Goal: Transaction & Acquisition: Purchase product/service

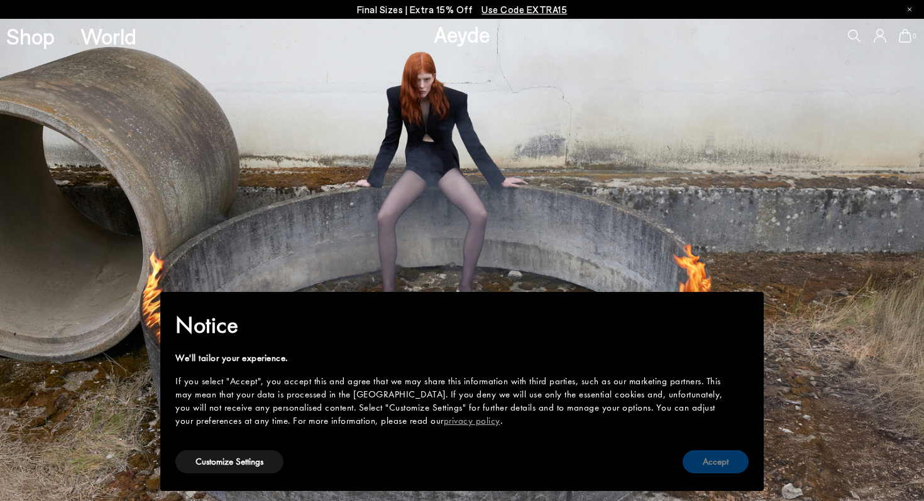
click at [728, 467] on button "Accept" at bounding box center [715, 461] width 66 height 23
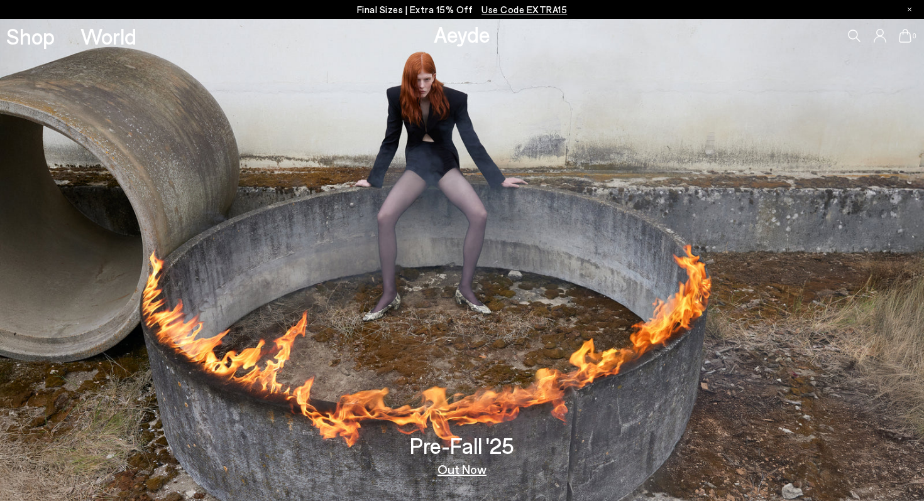
click at [856, 38] on icon at bounding box center [854, 36] width 13 height 13
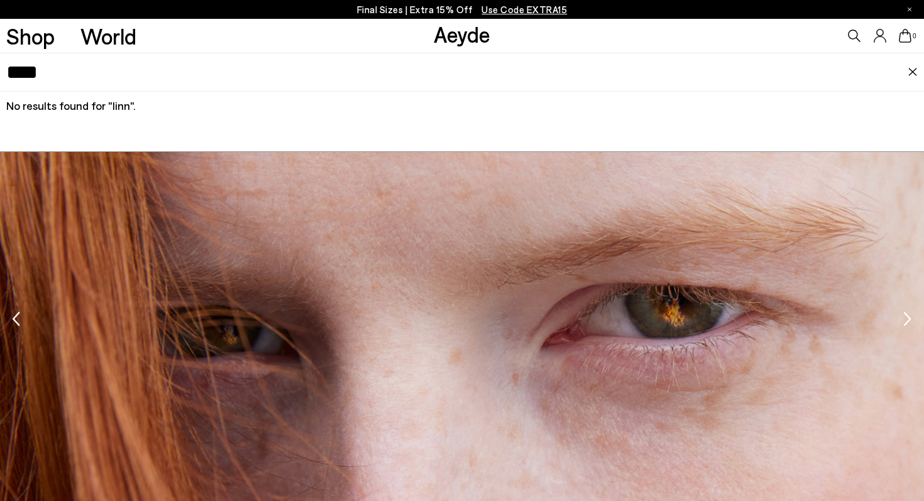
scroll to position [2162, 0]
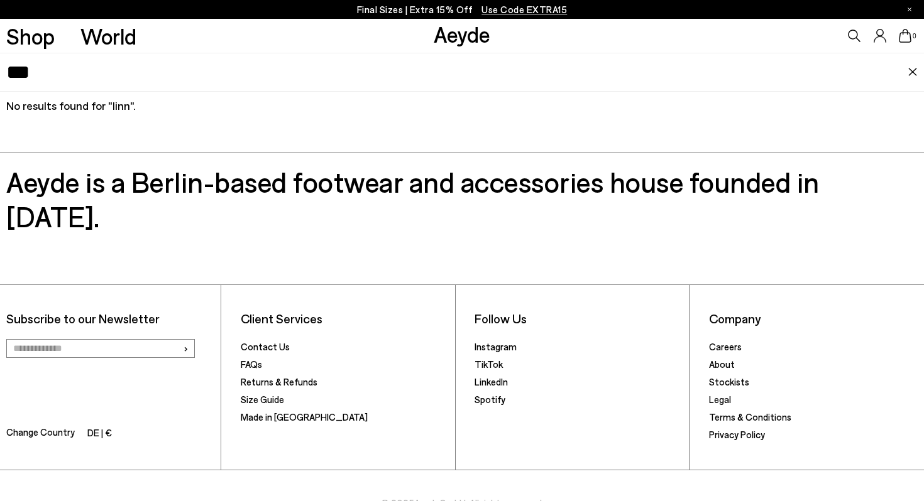
type input "****"
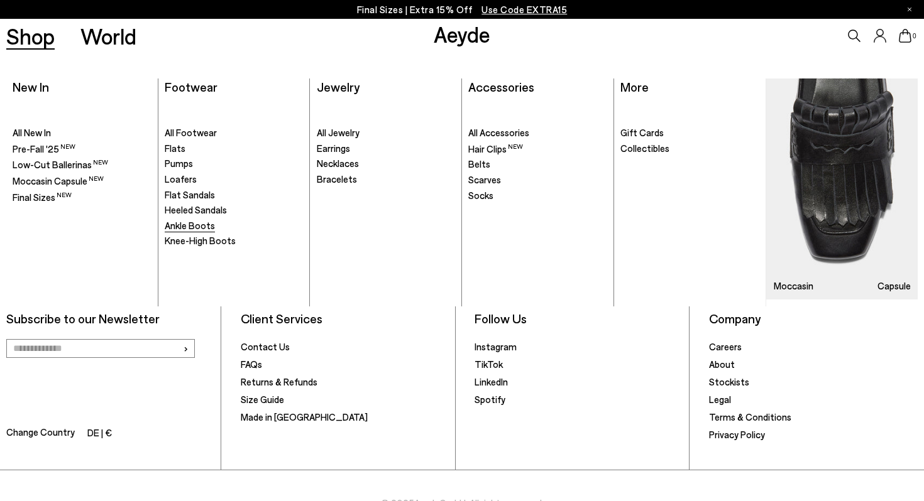
click at [205, 229] on span "Ankle Boots" at bounding box center [190, 225] width 50 height 11
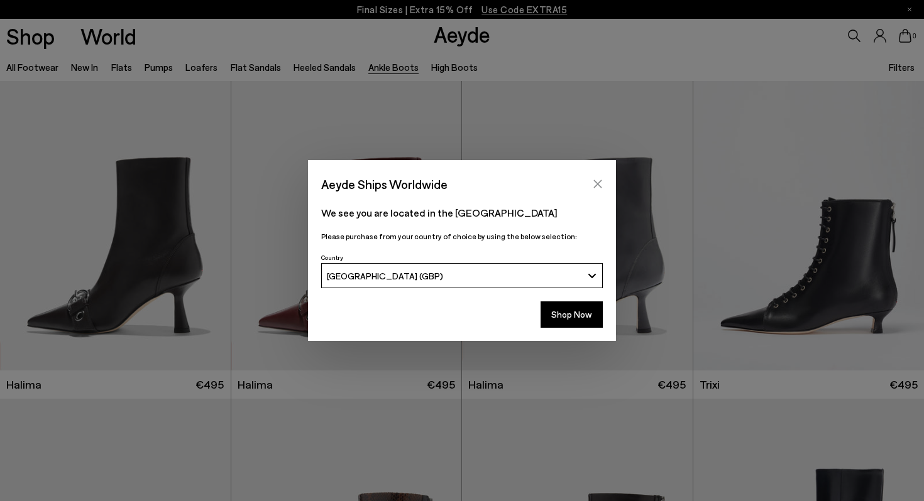
click at [601, 183] on icon "Close" at bounding box center [597, 184] width 10 height 10
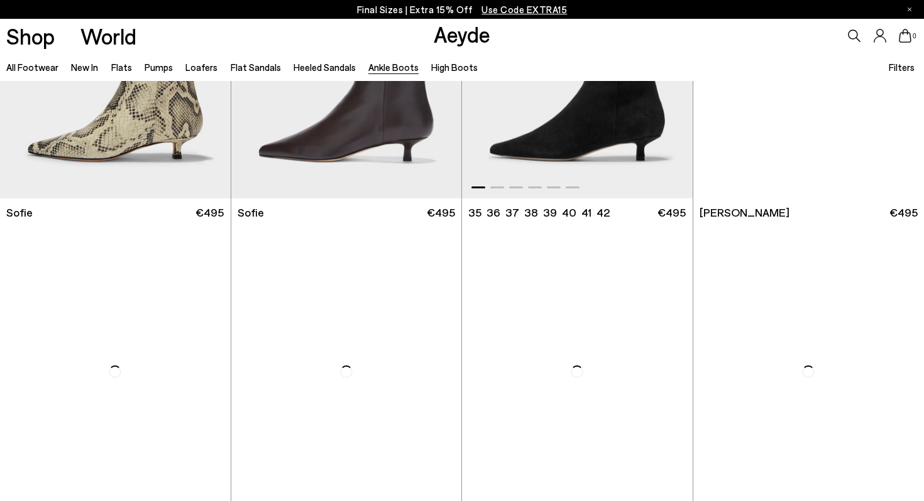
scroll to position [1608, 0]
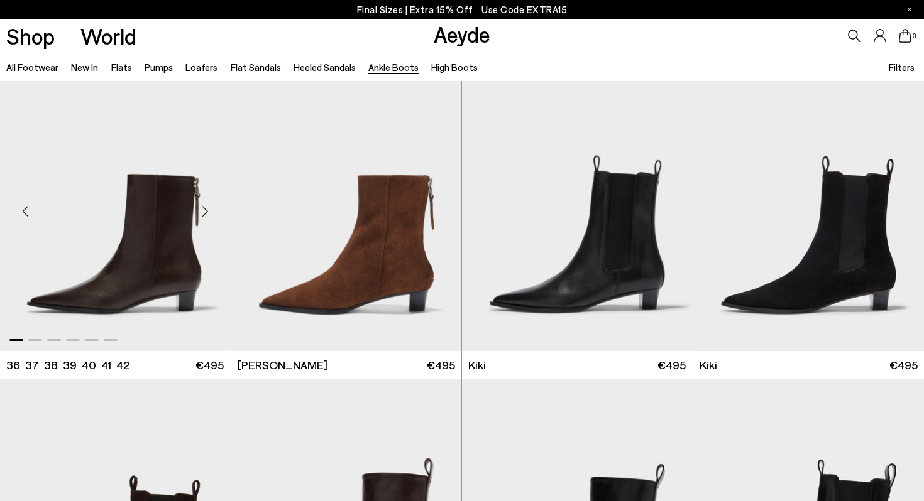
click at [206, 212] on div "Next slide" at bounding box center [206, 212] width 38 height 38
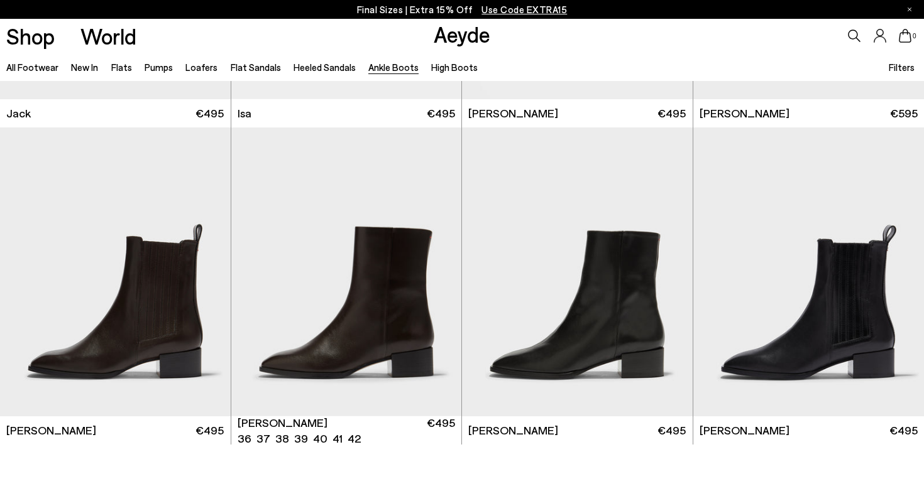
scroll to position [2518, 0]
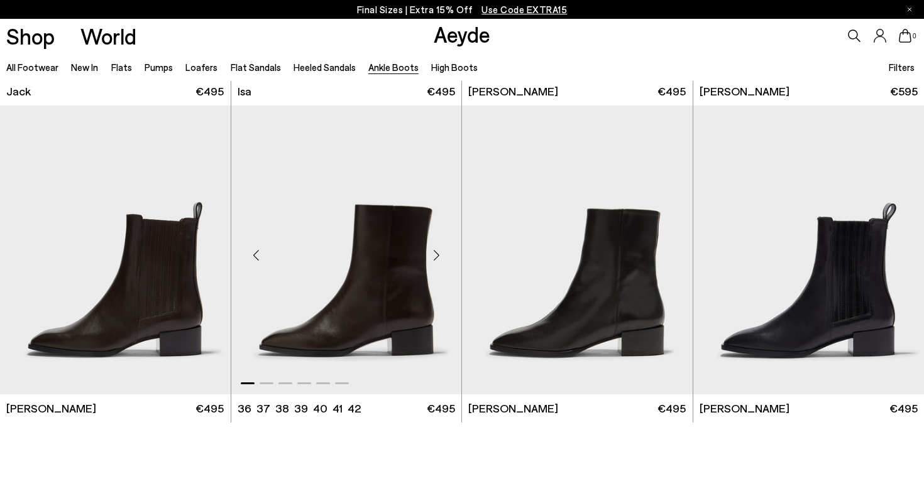
click at [437, 256] on div "Next slide" at bounding box center [436, 255] width 38 height 38
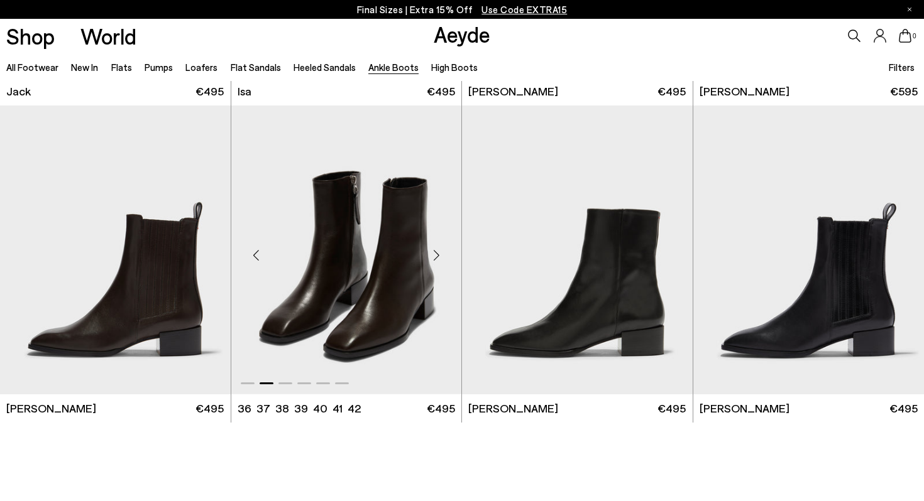
click at [437, 256] on div "Next slide" at bounding box center [436, 255] width 38 height 38
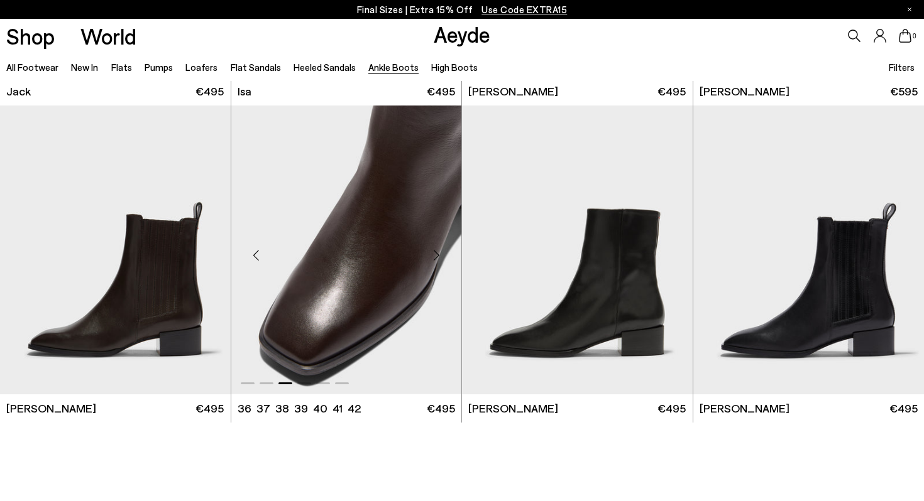
click at [437, 256] on div "Next slide" at bounding box center [436, 255] width 38 height 38
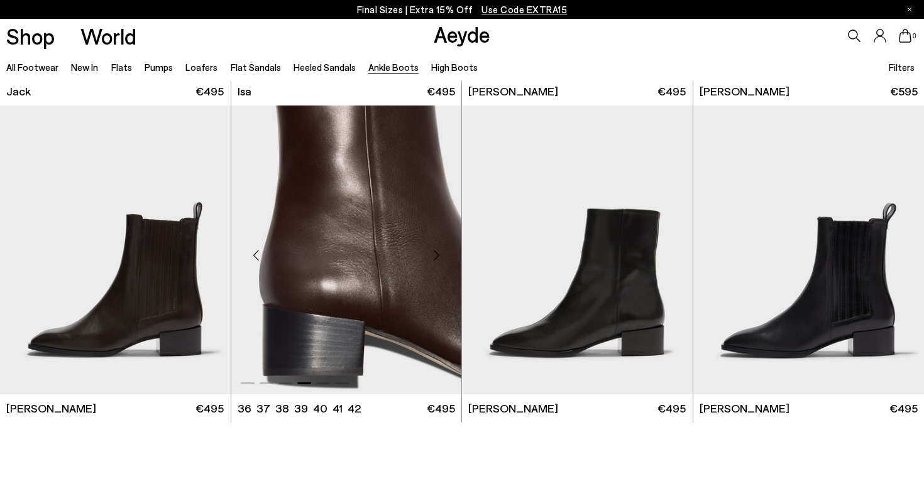
click at [437, 256] on div "Next slide" at bounding box center [436, 255] width 38 height 38
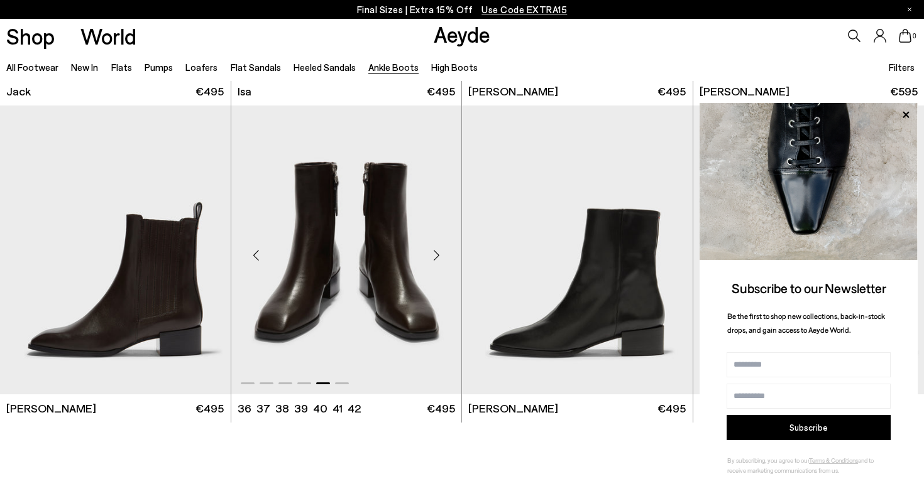
click at [437, 256] on div "Next slide" at bounding box center [436, 255] width 38 height 38
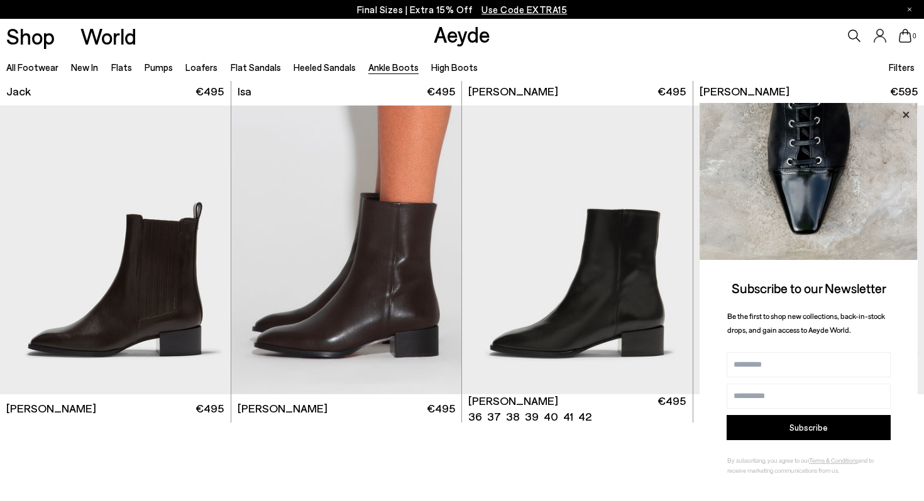
click at [905, 112] on icon at bounding box center [905, 115] width 16 height 16
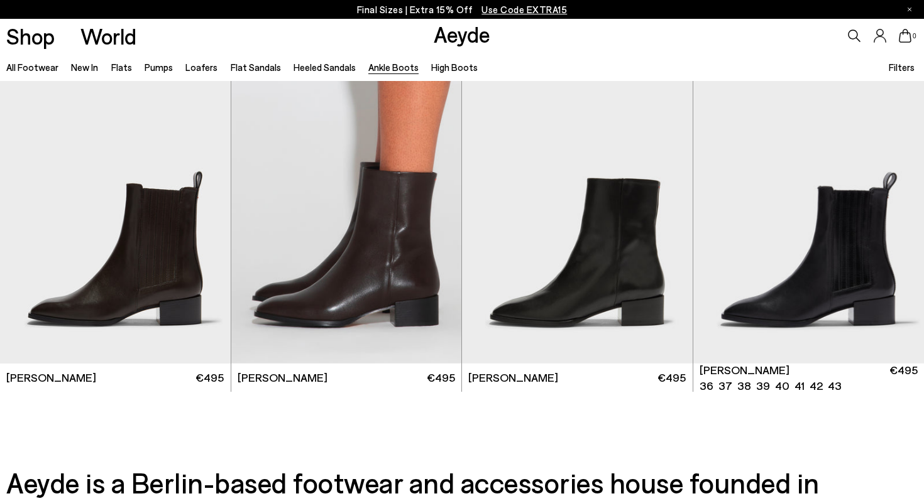
scroll to position [2533, 0]
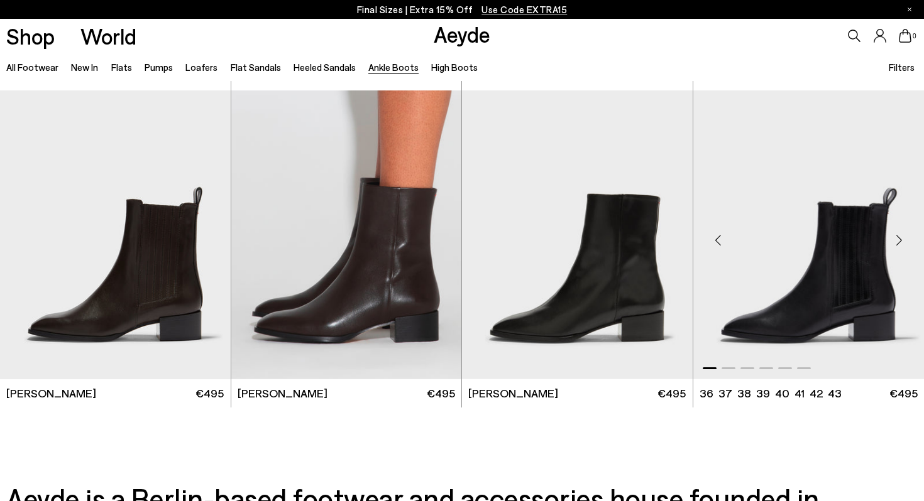
click at [895, 243] on div "Next slide" at bounding box center [899, 240] width 38 height 38
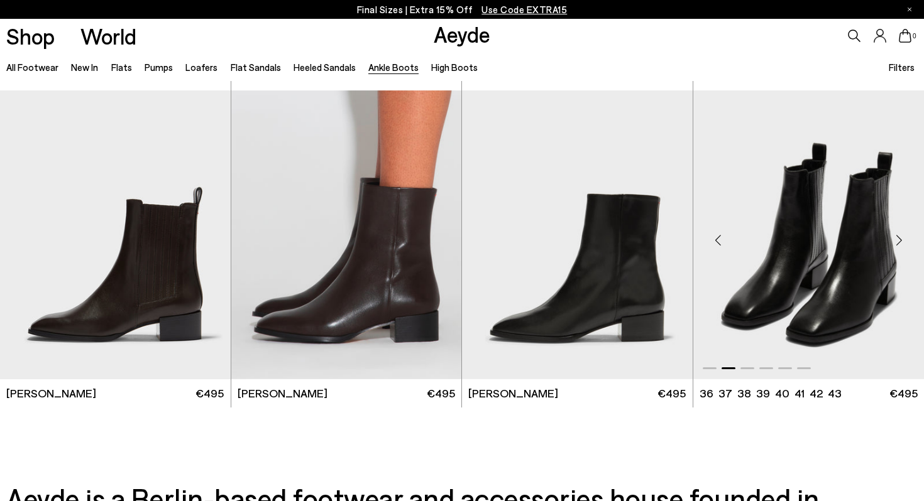
click at [895, 243] on div "Next slide" at bounding box center [899, 240] width 38 height 38
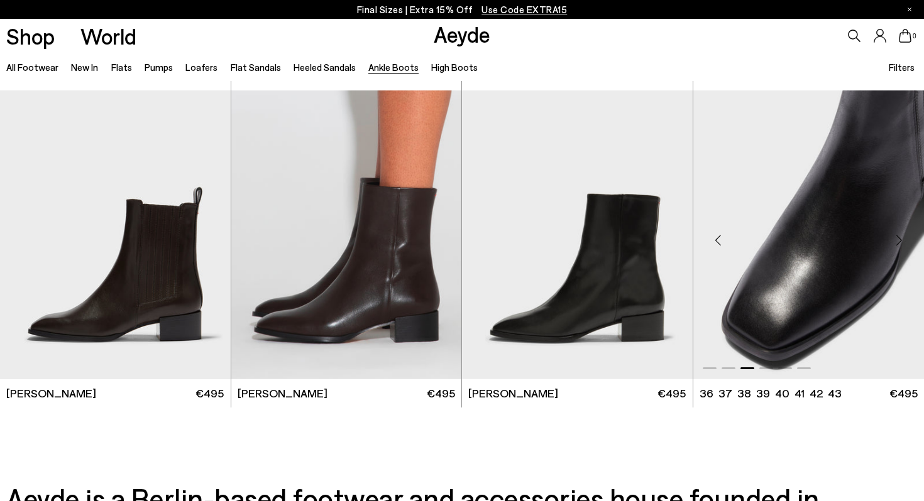
click at [895, 243] on div "Next slide" at bounding box center [899, 240] width 38 height 38
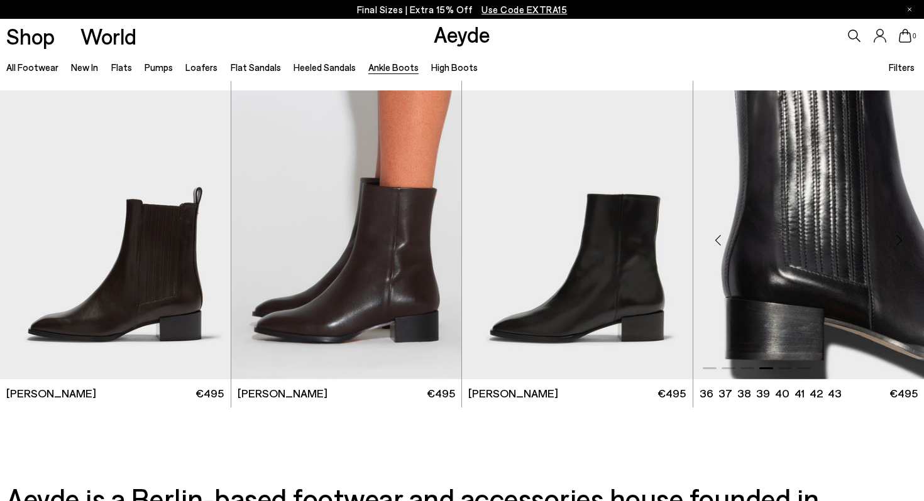
click at [895, 243] on div "Next slide" at bounding box center [899, 240] width 38 height 38
